Goal: Information Seeking & Learning: Learn about a topic

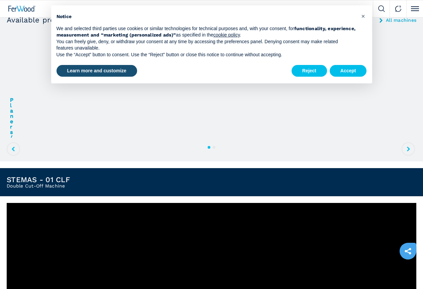
scroll to position [134, 0]
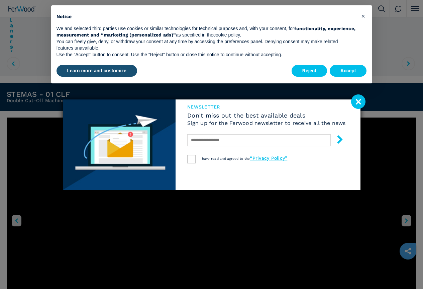
click at [356, 99] on image at bounding box center [358, 101] width 14 height 14
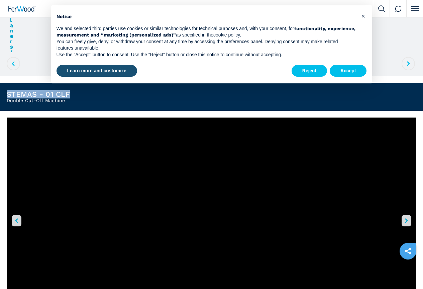
drag, startPoint x: 97, startPoint y: 94, endPoint x: 10, endPoint y: 95, distance: 87.0
copy h1 "STEMAS - 01 CLF"
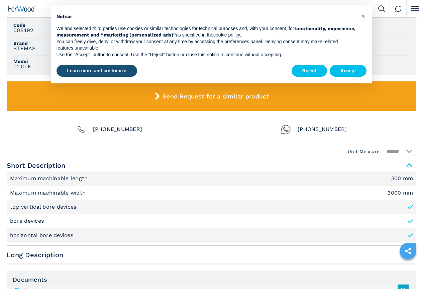
scroll to position [602, 0]
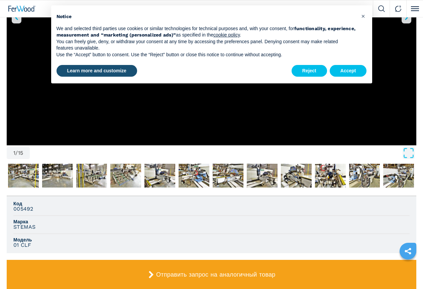
scroll to position [201, 0]
